Goal: Complete application form

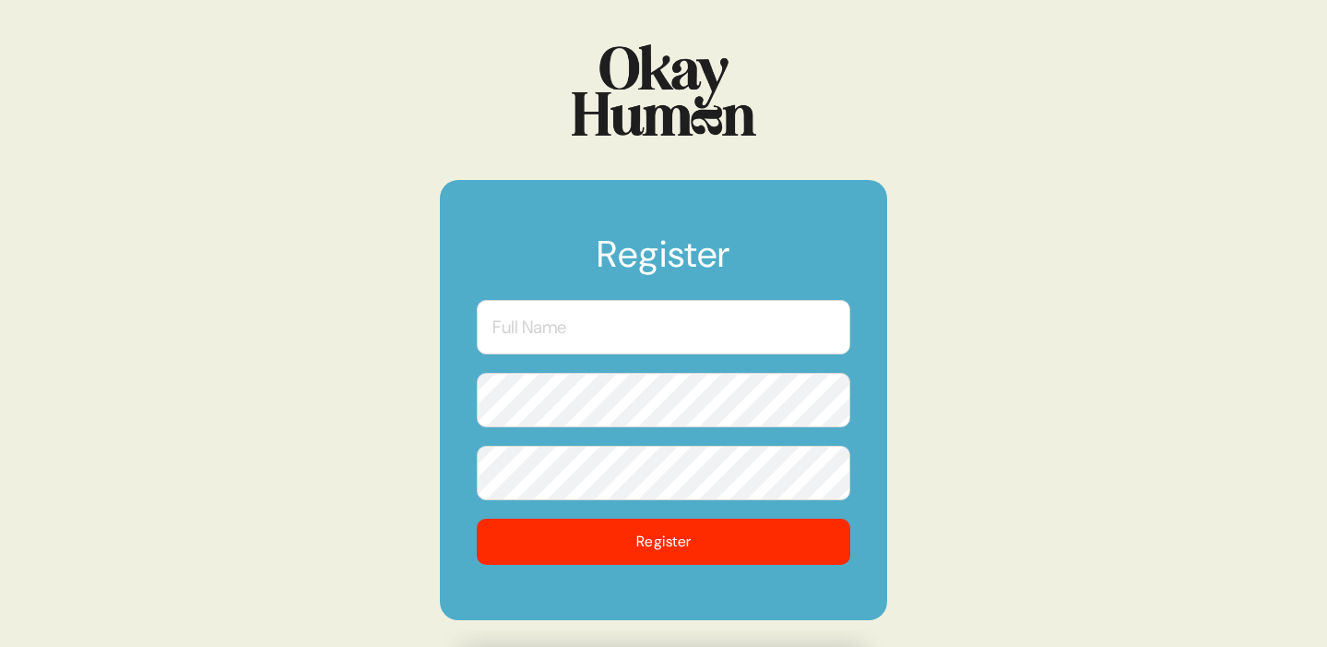
click at [630, 316] on input "text" at bounding box center [664, 327] width 374 height 54
type input "[PERSON_NAME]"
click at [477, 518] on button "Register" at bounding box center [664, 541] width 374 height 46
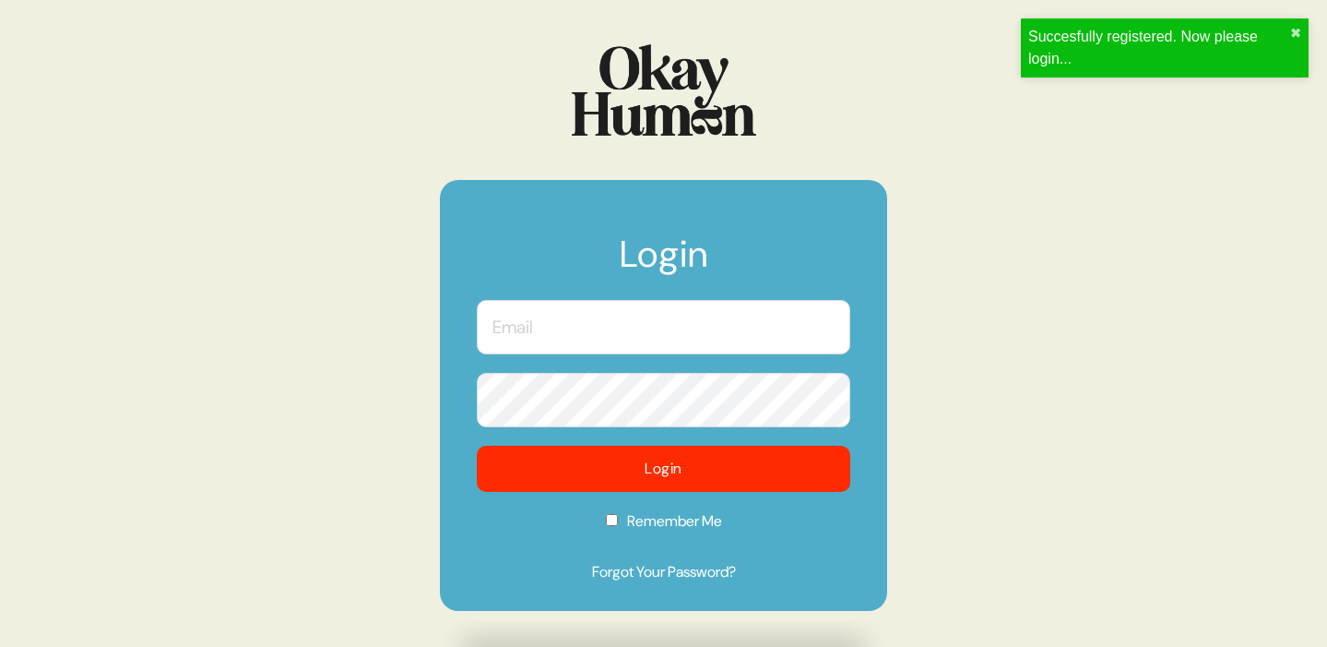
click at [726, 349] on input "text" at bounding box center [664, 327] width 374 height 54
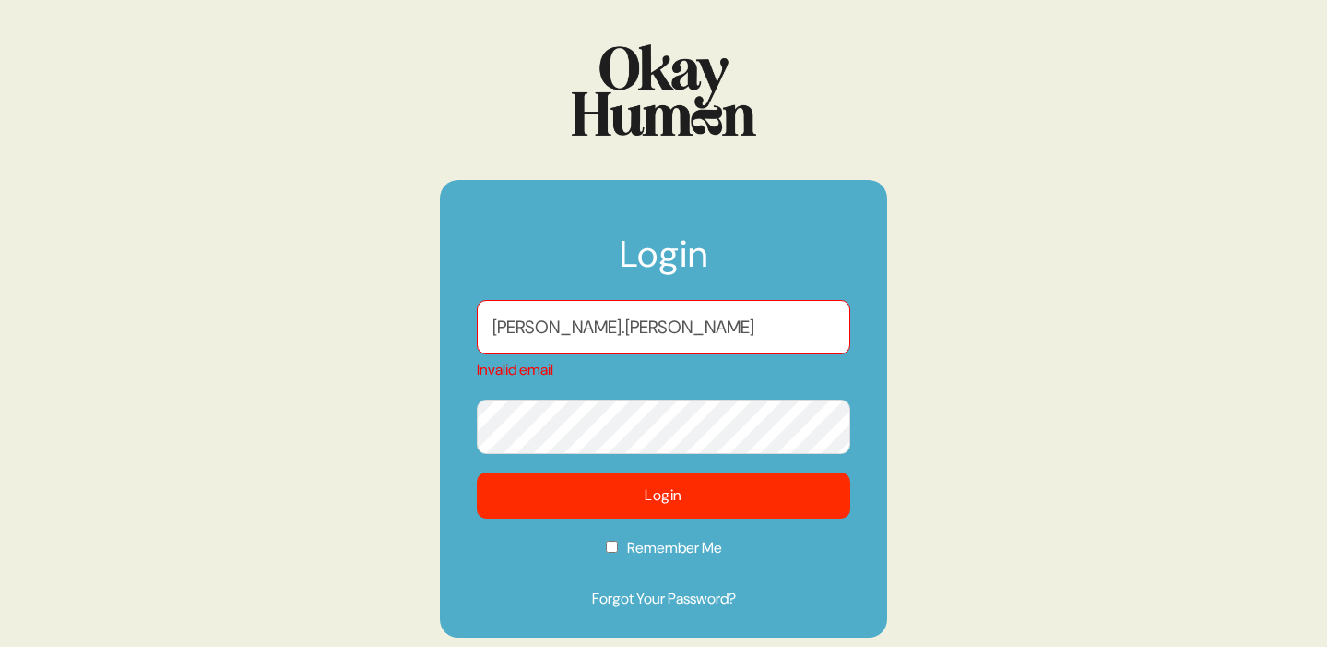
type input "[PERSON_NAME][EMAIL_ADDRESS][PERSON_NAME][DOMAIN_NAME]"
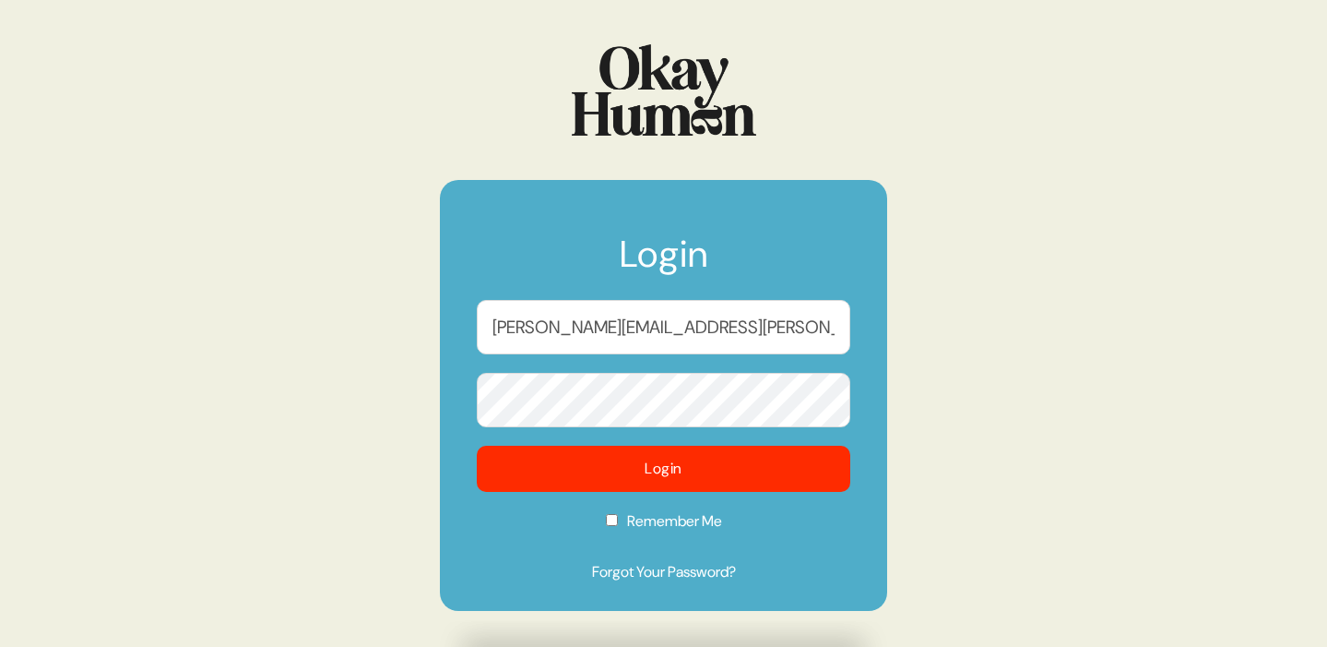
click at [477, 446] on button "Login" at bounding box center [664, 469] width 374 height 46
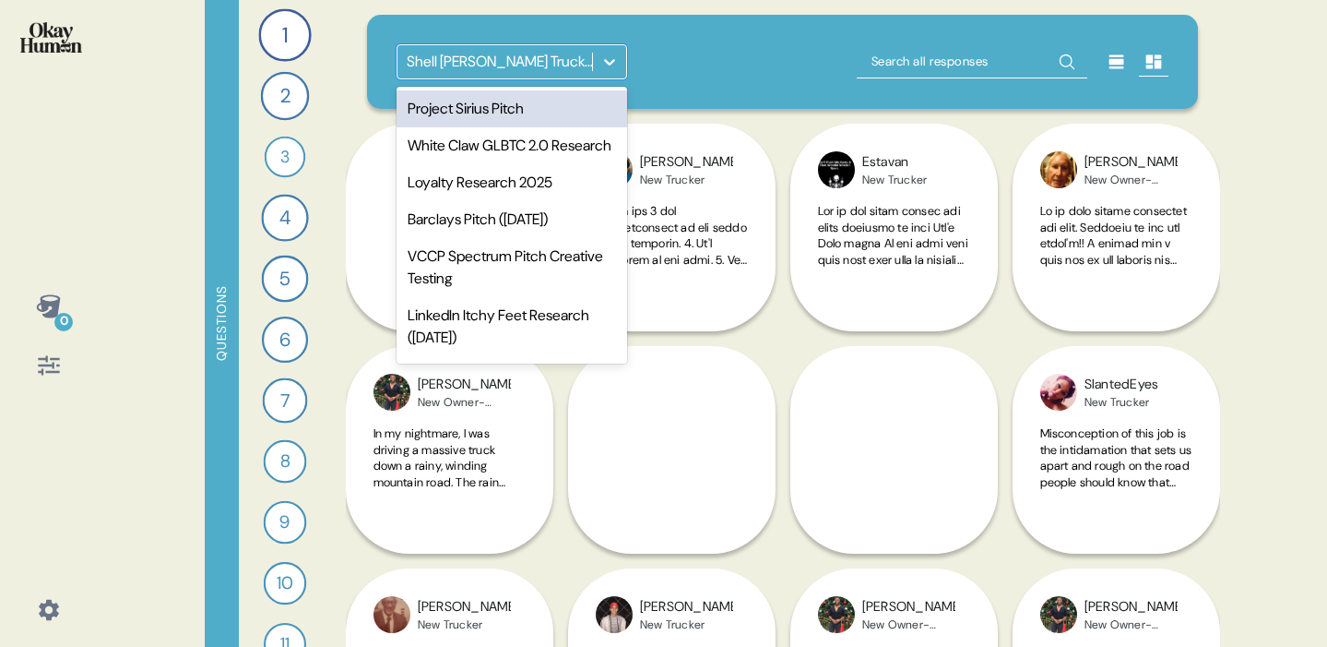
click at [605, 61] on icon at bounding box center [609, 62] width 11 height 6
click at [499, 125] on div "Project Sirius Pitch" at bounding box center [512, 108] width 231 height 37
